Goal: Task Accomplishment & Management: Manage account settings

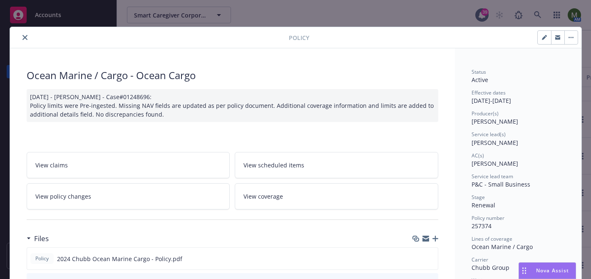
click at [23, 37] on icon "close" at bounding box center [24, 37] width 5 height 5
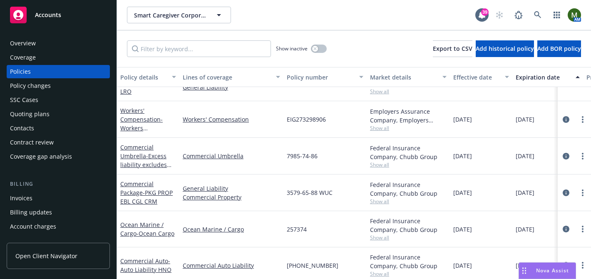
click at [23, 37] on div "Overview" at bounding box center [23, 43] width 26 height 13
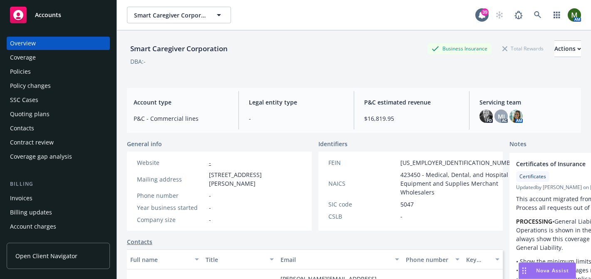
click at [217, 49] on div "Smart Caregiver Corporation" at bounding box center [179, 48] width 104 height 11
copy div "Smart Caregiver Corporation"
click at [61, 114] on div "Quoting plans" at bounding box center [58, 113] width 97 height 13
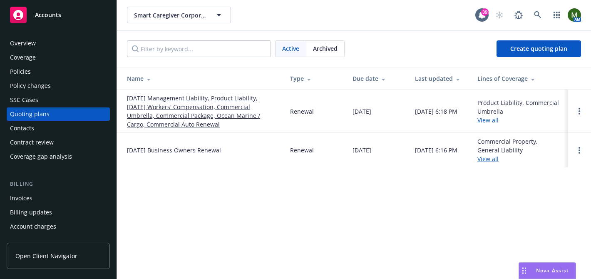
click at [318, 49] on span "Archived" at bounding box center [325, 48] width 25 height 9
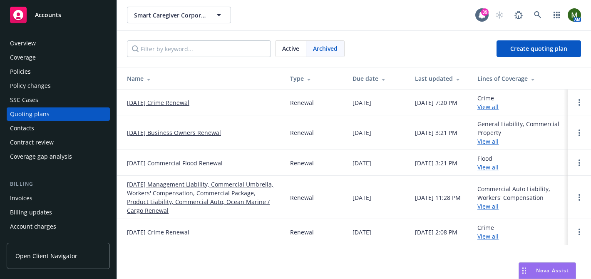
click at [74, 68] on div "Policies" at bounding box center [58, 71] width 97 height 13
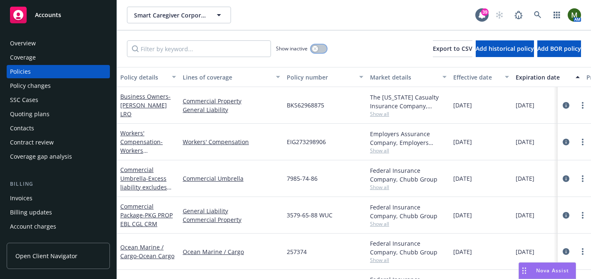
click at [317, 50] on div "button" at bounding box center [315, 49] width 6 height 6
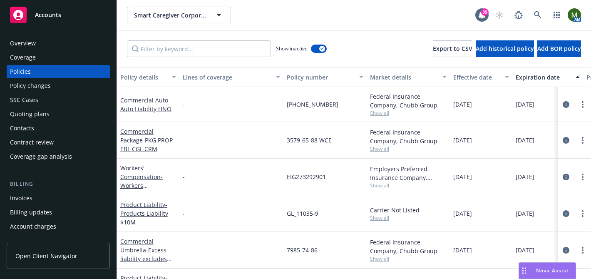
click at [38, 72] on div "Policies" at bounding box center [58, 71] width 97 height 13
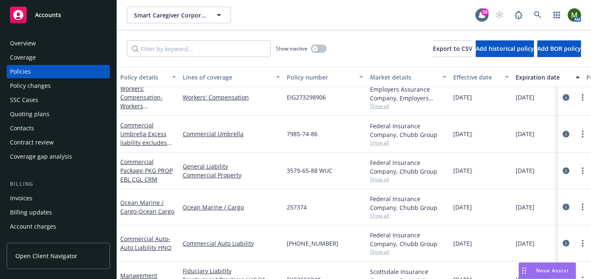
scroll to position [46, 0]
